Goal: Task Accomplishment & Management: Use online tool/utility

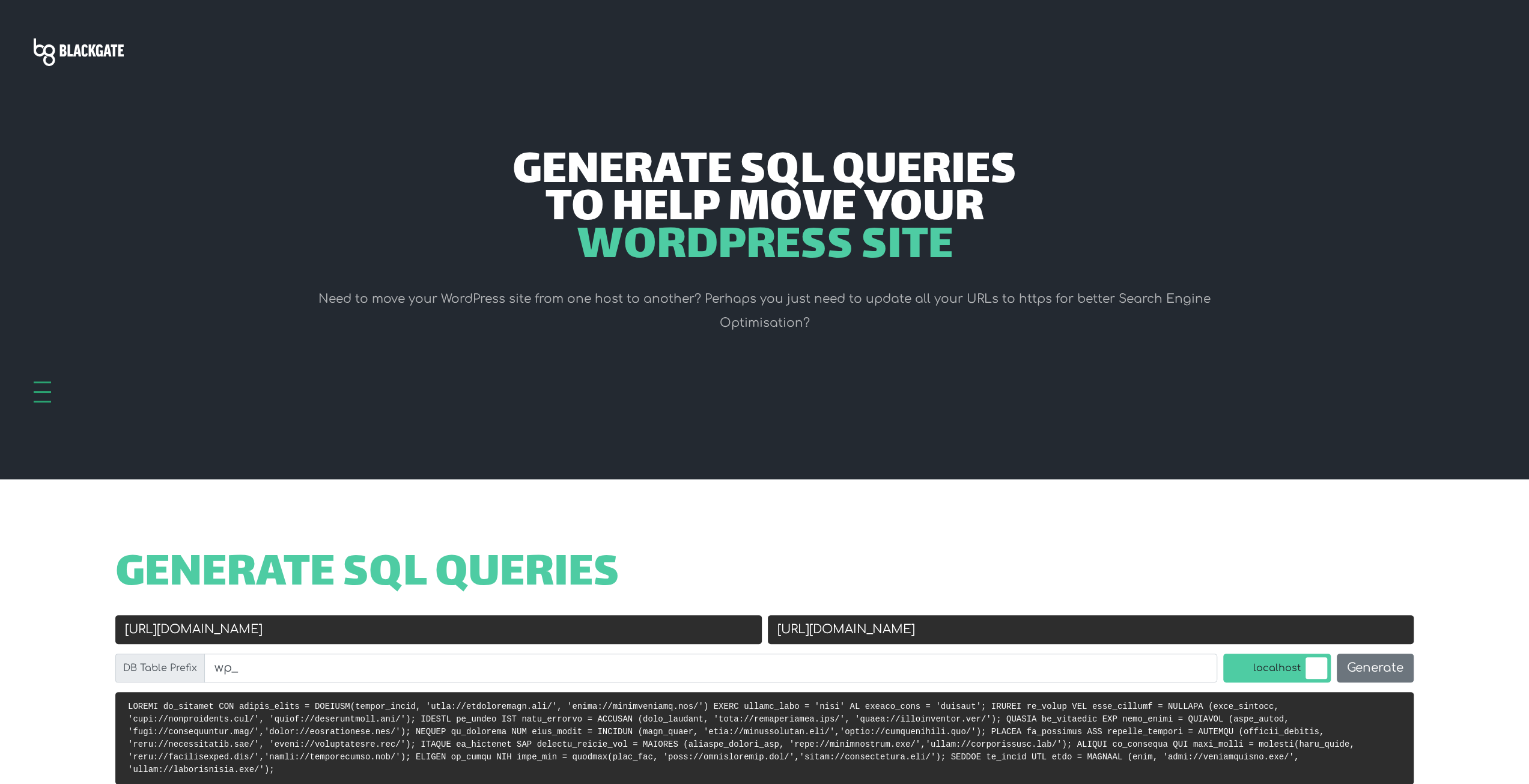
click at [215, 629] on input "[URL][DOMAIN_NAME]" at bounding box center [439, 629] width 647 height 29
paste input "s://imotodallas"
type input "[URL][DOMAIN_NAME]"
click at [835, 635] on input "[URL][DOMAIN_NAME]" at bounding box center [1091, 629] width 647 height 29
paste input "chefkentrathbun"
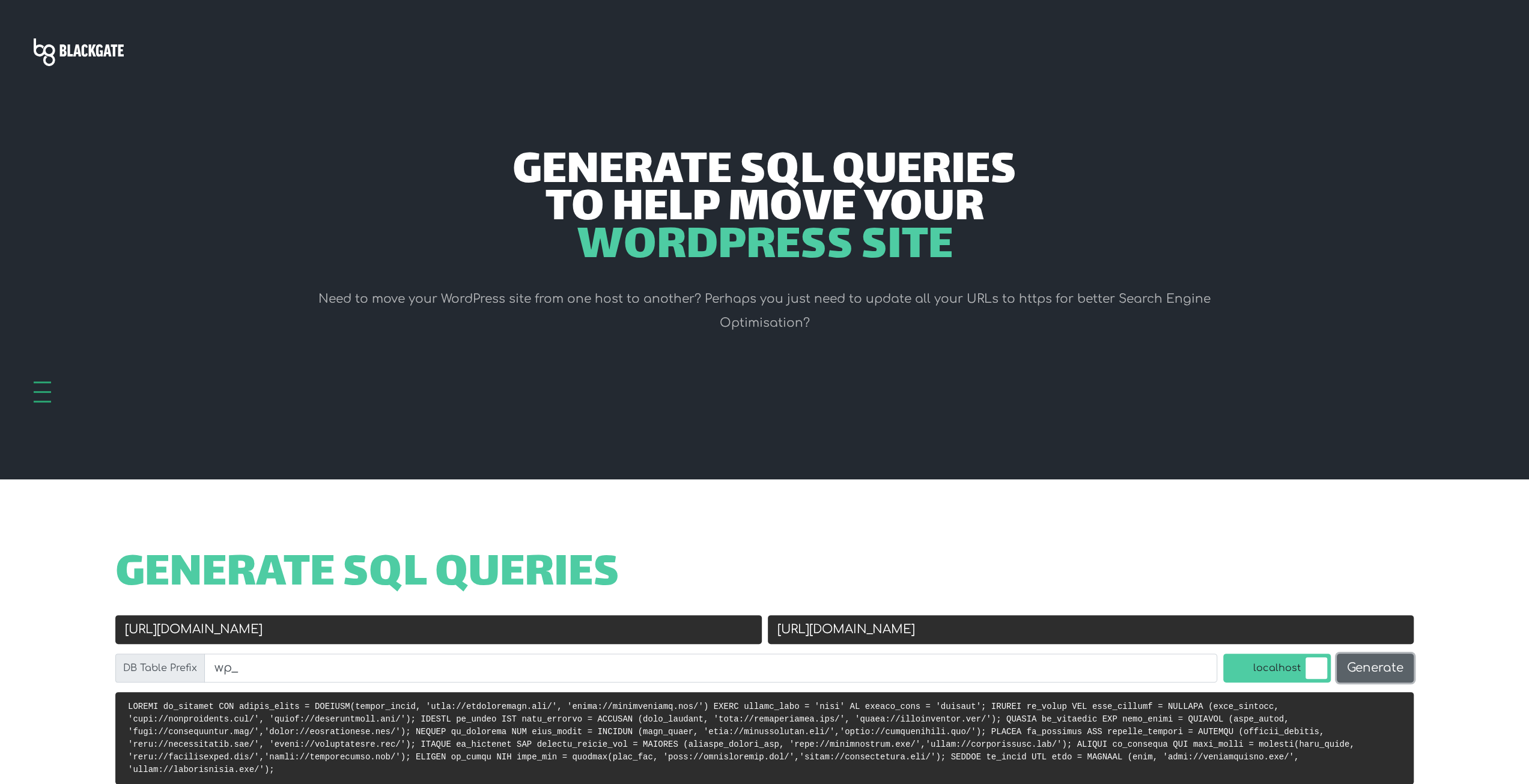
type input "[URL][DOMAIN_NAME]"
click at [1372, 662] on button "Generate" at bounding box center [1374, 667] width 77 height 29
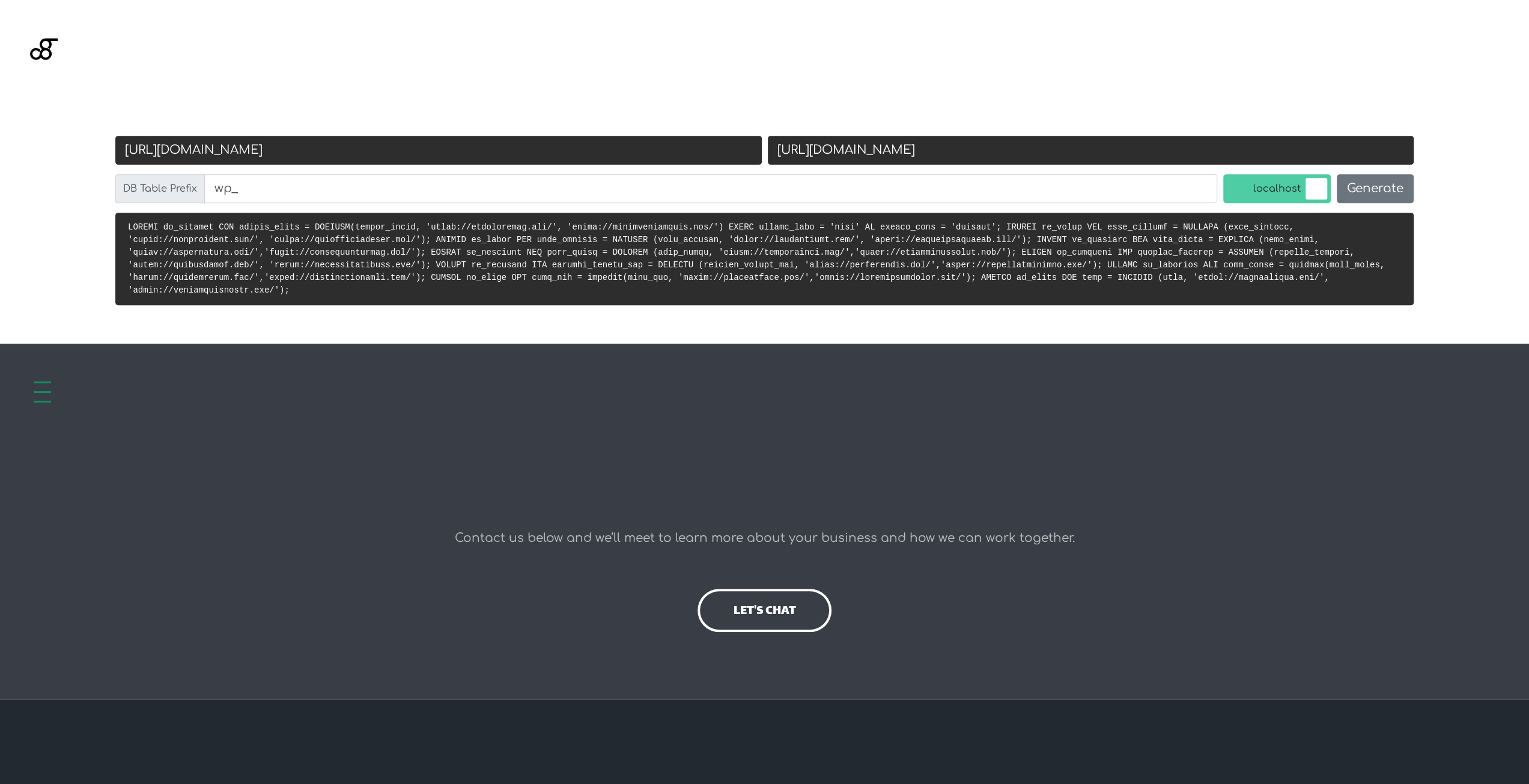
scroll to position [480, 0]
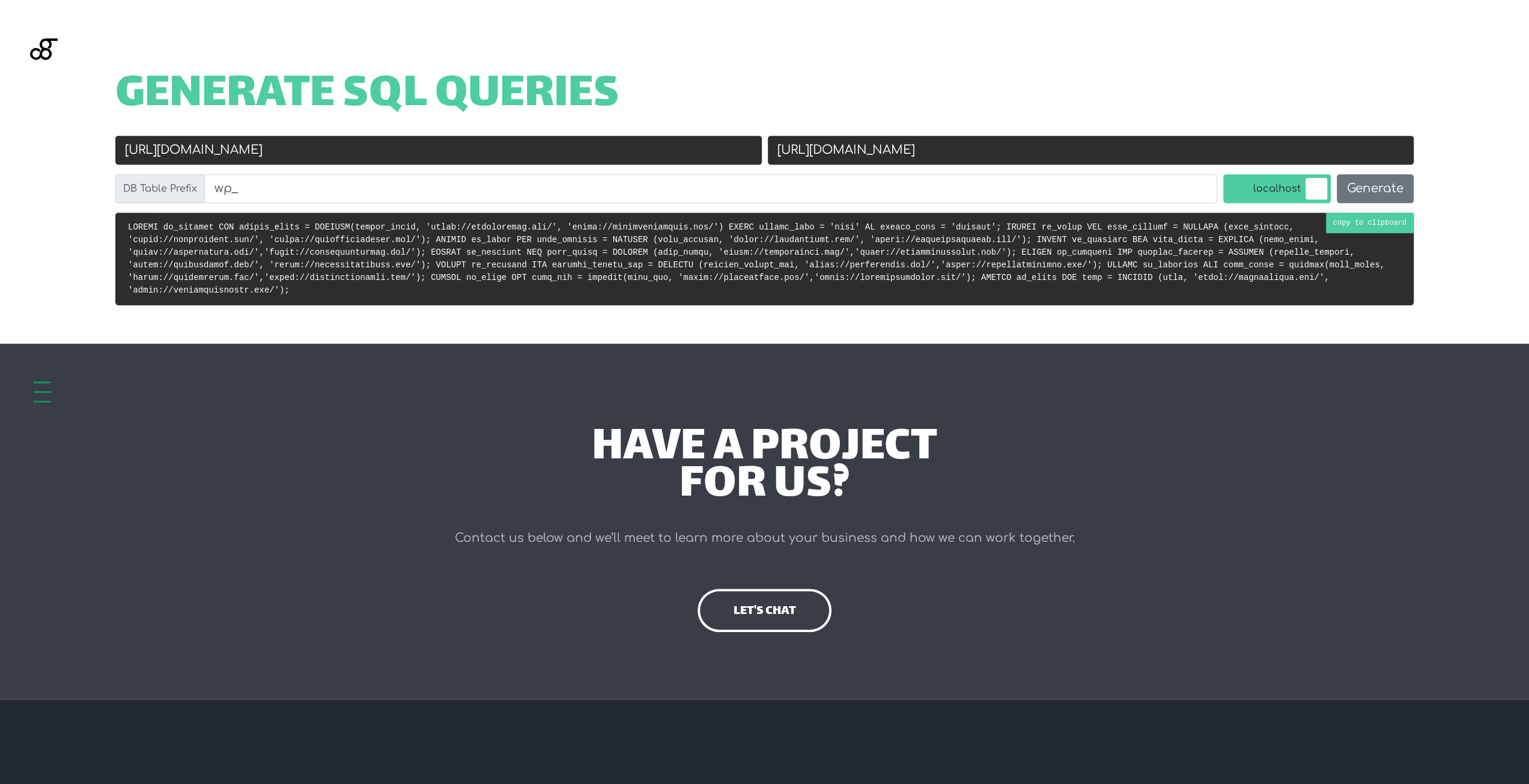
click at [1385, 223] on pre at bounding box center [764, 258] width 1299 height 92
click at [913, 155] on input "[URL][DOMAIN_NAME]" at bounding box center [1091, 150] width 647 height 29
click at [393, 150] on input "[URL][DOMAIN_NAME]" at bounding box center [439, 150] width 647 height 29
paste input "chefkentrathbun"
click at [155, 150] on input "[URL][DOMAIN_NAME]" at bounding box center [439, 150] width 647 height 29
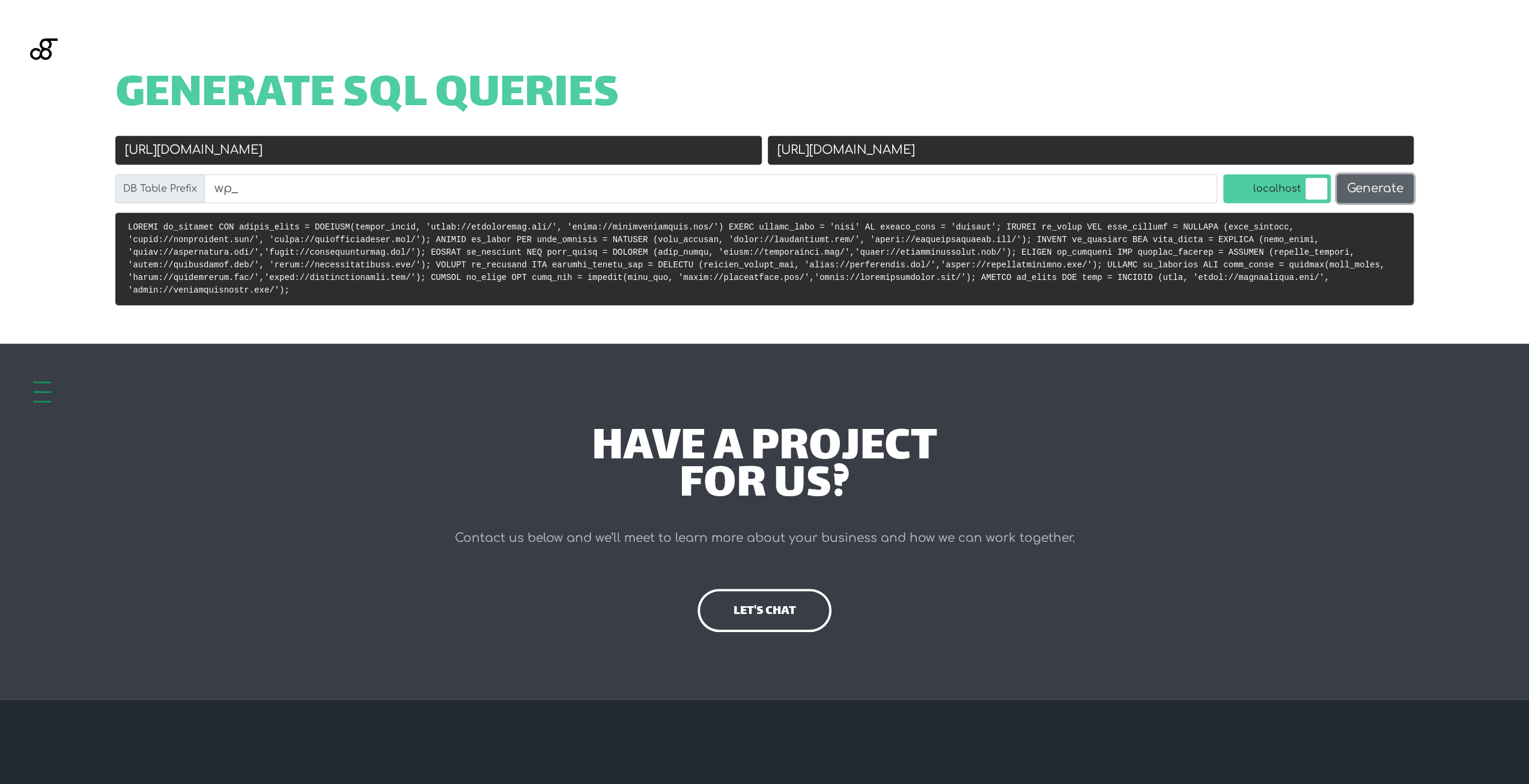
type input "http://chefkentrathbun.com/"
click at [1368, 183] on button "Generate" at bounding box center [1374, 188] width 77 height 29
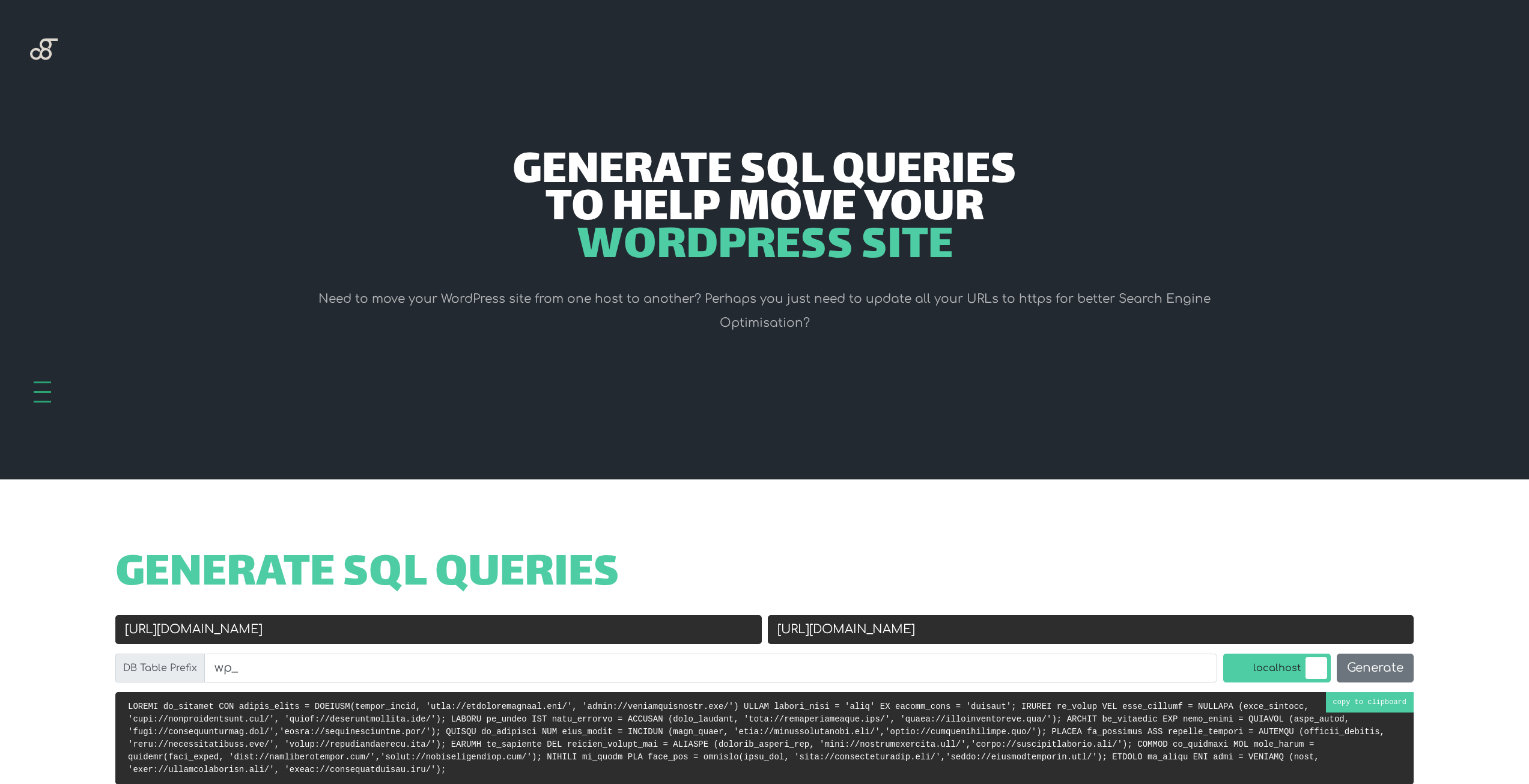
scroll to position [480, 0]
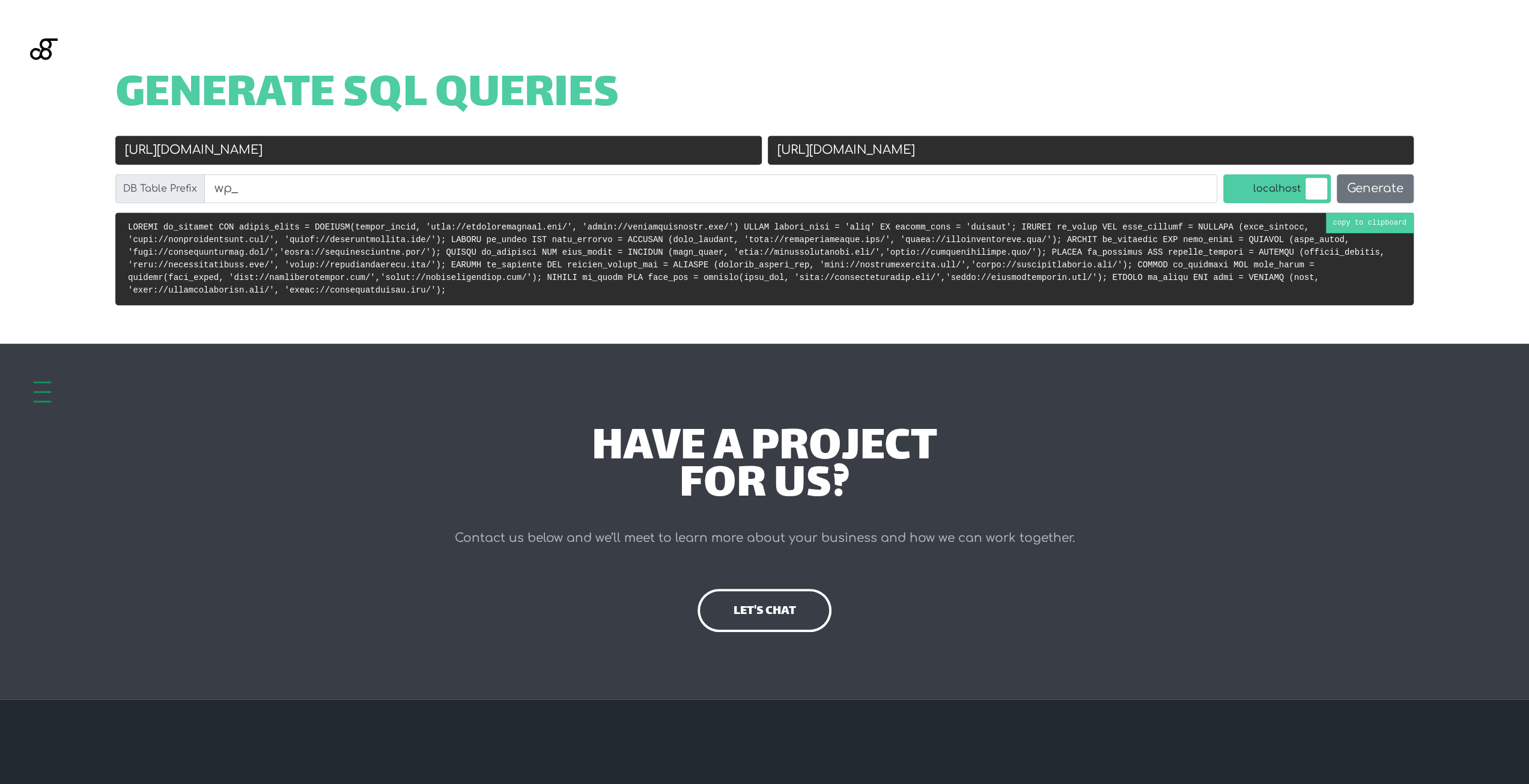
click at [1382, 220] on pre at bounding box center [764, 258] width 1299 height 92
click at [1395, 225] on pre at bounding box center [764, 258] width 1299 height 92
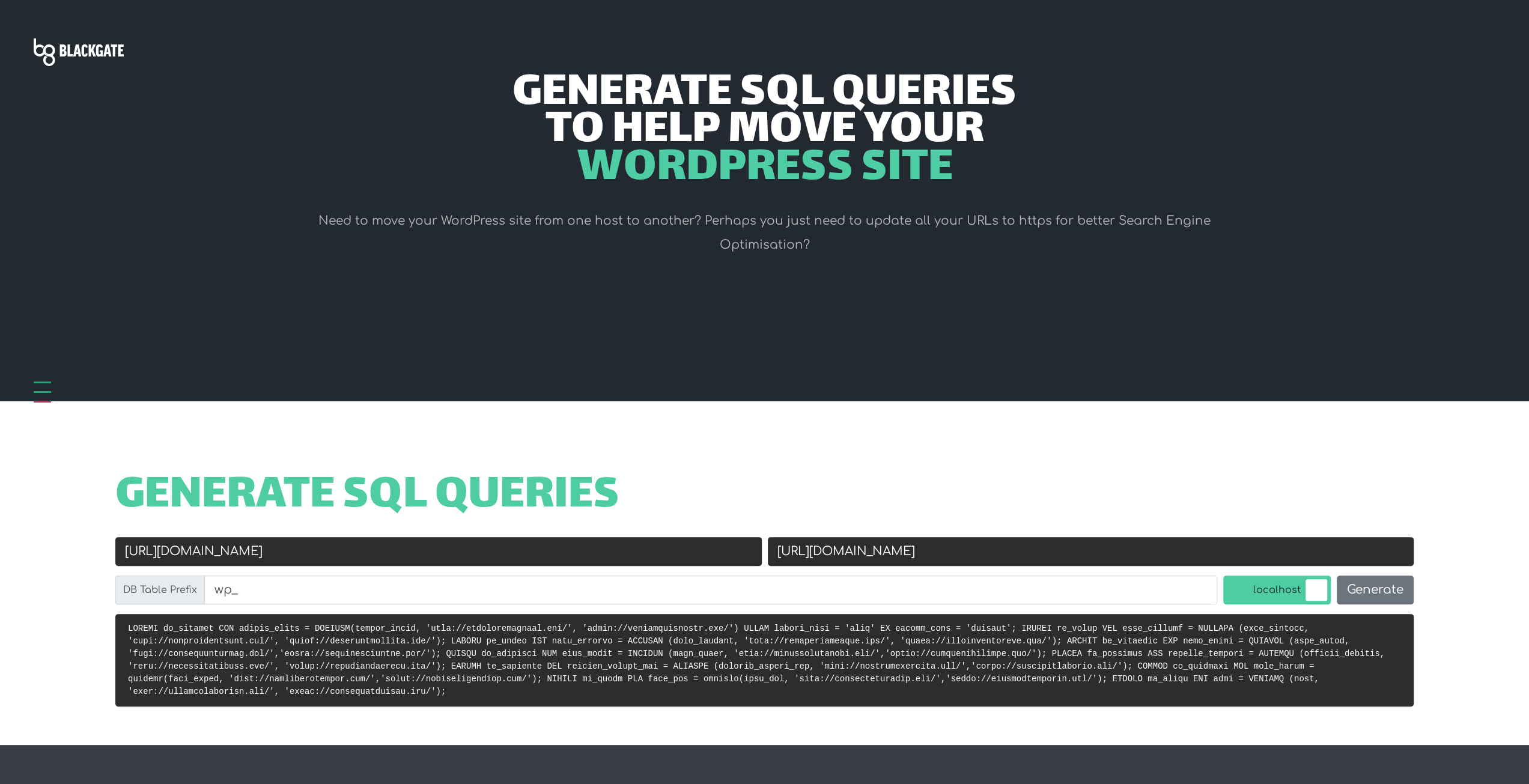
scroll to position [59, 0]
